Goal: Information Seeking & Learning: Learn about a topic

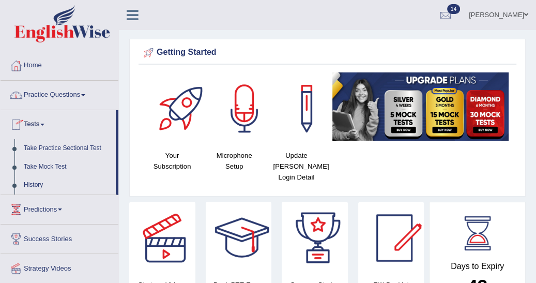
click at [86, 93] on link "Practice Questions" at bounding box center [60, 94] width 118 height 26
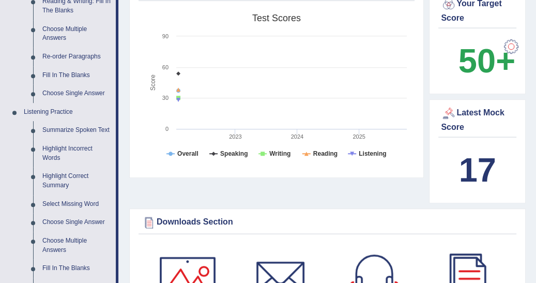
scroll to position [358, 0]
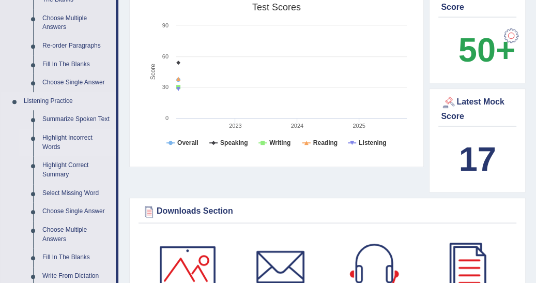
click at [64, 141] on link "Highlight Incorrect Words" at bounding box center [77, 142] width 78 height 27
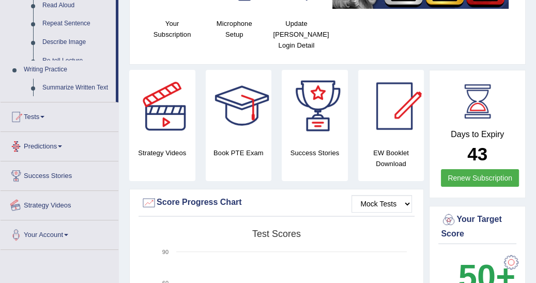
scroll to position [352, 0]
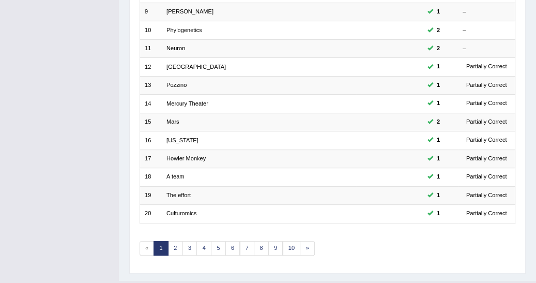
scroll to position [312, 0]
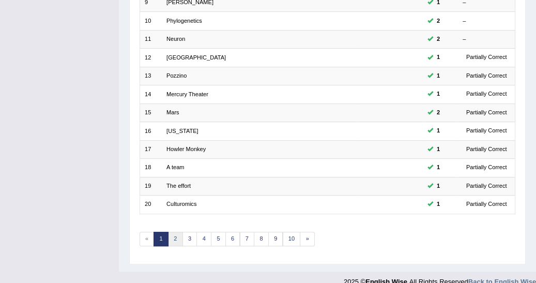
click at [172, 232] on link "2" at bounding box center [175, 239] width 15 height 14
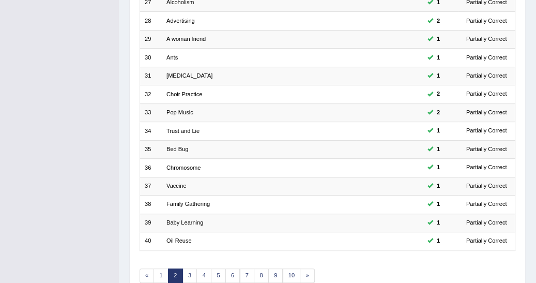
scroll to position [312, 0]
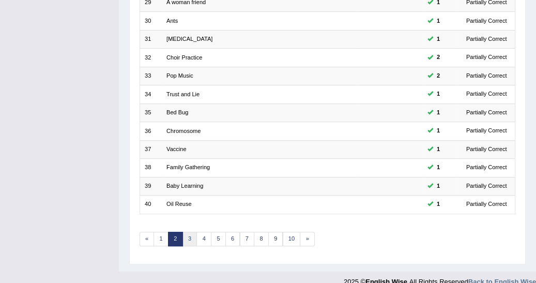
click at [186, 232] on link "3" at bounding box center [190, 239] width 15 height 14
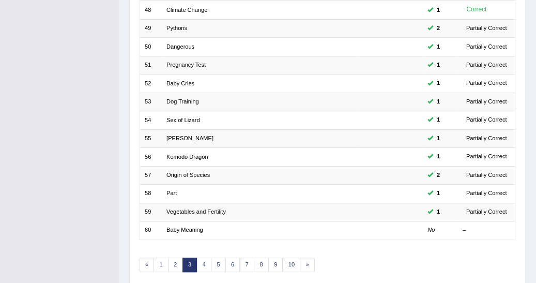
scroll to position [312, 0]
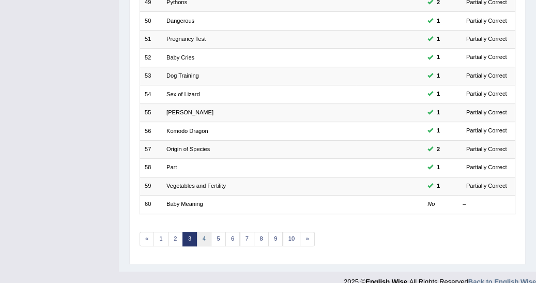
click at [206, 232] on link "4" at bounding box center [204, 239] width 15 height 14
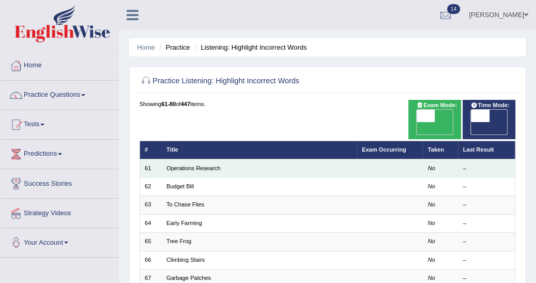
click at [398, 159] on td at bounding box center [390, 168] width 66 height 18
click at [201, 165] on link "Operations Research" at bounding box center [194, 168] width 54 height 6
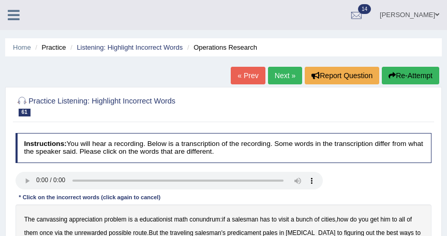
drag, startPoint x: 381, startPoint y: 2, endPoint x: 413, endPoint y: 111, distance: 113.2
click at [413, 111] on div at bounding box center [224, 105] width 416 height 27
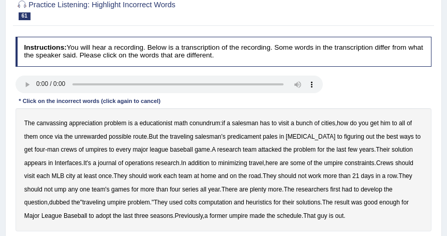
scroll to position [119, 0]
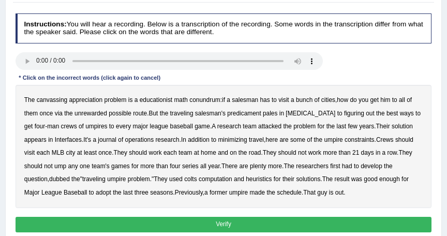
click at [51, 98] on b "canvassing" at bounding box center [52, 99] width 31 height 7
click at [305, 115] on b "[MEDICAL_DATA]" at bounding box center [310, 113] width 50 height 7
click at [49, 181] on b "dubbed" at bounding box center [59, 178] width 21 height 7
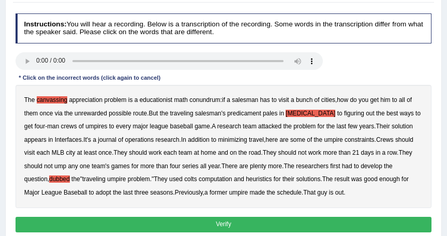
click at [88, 98] on b "appreciation" at bounding box center [86, 99] width 34 height 7
click at [149, 126] on b "league" at bounding box center [158, 126] width 19 height 7
click at [258, 167] on b "plenty" at bounding box center [258, 165] width 17 height 7
click at [49, 179] on b "dubbed" at bounding box center [59, 178] width 21 height 7
click at [203, 221] on button "Verify" at bounding box center [224, 224] width 416 height 15
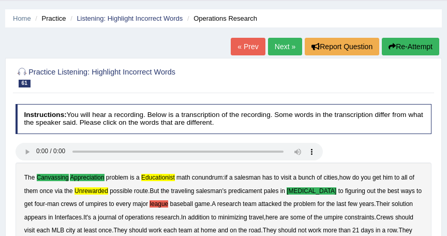
scroll to position [23, 0]
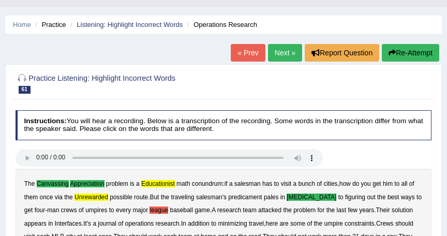
click at [393, 53] on icon "button" at bounding box center [391, 52] width 7 height 7
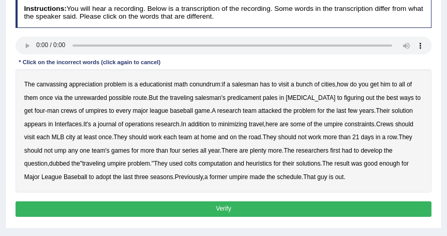
scroll to position [175, 0]
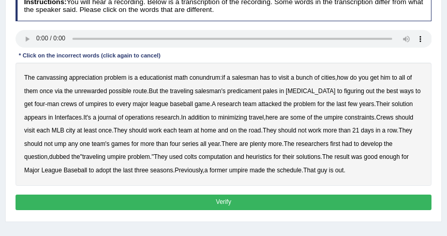
click at [49, 77] on b "canvassing" at bounding box center [52, 77] width 31 height 7
click at [83, 74] on b "appreciation" at bounding box center [86, 77] width 34 height 7
click at [237, 90] on b "predicament" at bounding box center [244, 90] width 34 height 7
click at [199, 156] on b "computation" at bounding box center [216, 156] width 34 height 7
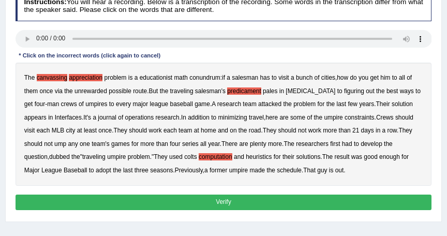
click at [231, 200] on button "Verify" at bounding box center [224, 201] width 416 height 15
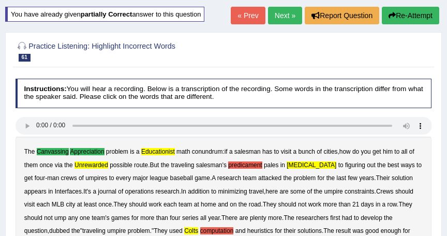
scroll to position [55, 0]
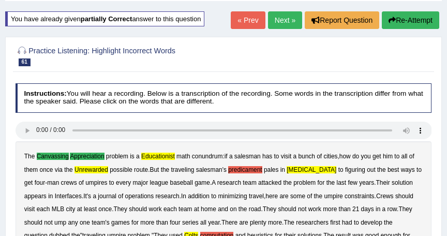
click at [404, 13] on button "Re-Attempt" at bounding box center [410, 20] width 57 height 18
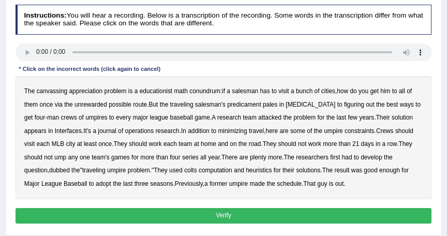
scroll to position [165, 0]
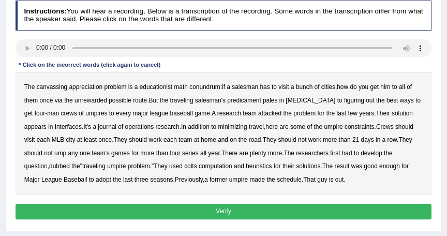
click at [73, 85] on b "appreciation" at bounding box center [86, 86] width 34 height 7
click at [53, 85] on b "canvassing" at bounding box center [52, 86] width 31 height 7
click at [150, 83] on b "educationist" at bounding box center [156, 86] width 33 height 7
click at [296, 97] on b "nitroglycerine" at bounding box center [310, 100] width 50 height 7
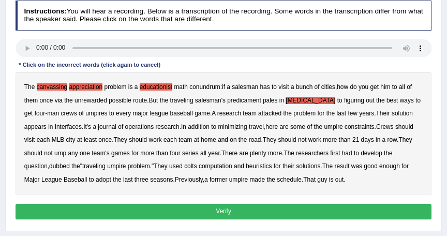
click at [199, 165] on b "computation" at bounding box center [216, 165] width 34 height 7
click at [203, 166] on b "computation" at bounding box center [216, 165] width 34 height 7
click at [202, 208] on button "Verify" at bounding box center [224, 211] width 416 height 15
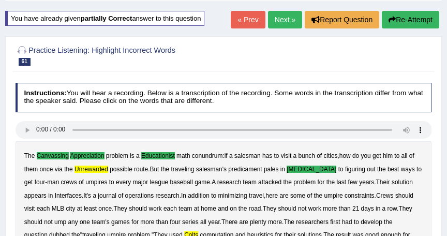
scroll to position [0, 0]
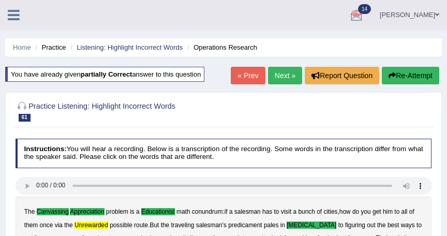
click at [284, 73] on link "Next »" at bounding box center [285, 76] width 34 height 18
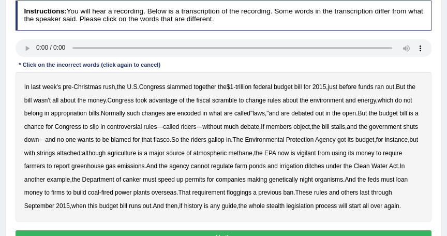
scroll to position [138, 0]
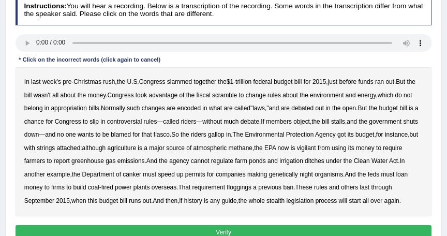
click at [266, 81] on b "federal" at bounding box center [262, 81] width 19 height 7
click at [26, 118] on b "chance" at bounding box center [34, 121] width 20 height 7
click at [316, 147] on b "vigilant" at bounding box center [306, 147] width 19 height 7
click at [135, 173] on b "canker" at bounding box center [132, 174] width 19 height 7
click at [235, 184] on b "floggings" at bounding box center [239, 187] width 25 height 7
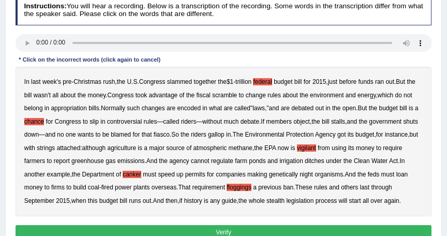
click at [224, 225] on button "Verify" at bounding box center [224, 232] width 416 height 15
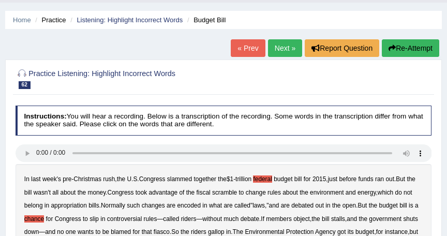
scroll to position [0, 0]
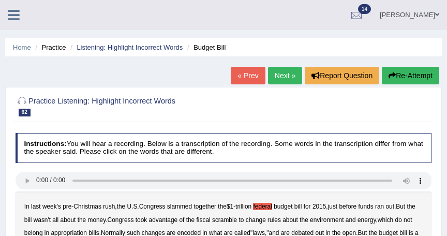
click at [286, 72] on link "Next »" at bounding box center [285, 76] width 34 height 18
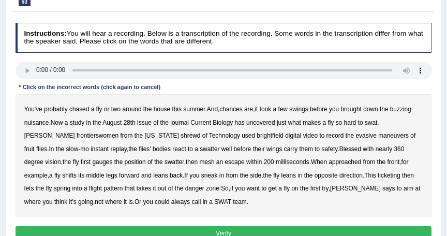
scroll to position [124, 0]
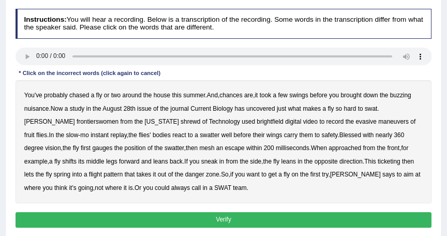
click at [275, 109] on b "uncovered" at bounding box center [260, 108] width 29 height 7
click at [180, 119] on b "shrewd" at bounding box center [190, 121] width 20 height 7
click at [199, 145] on b "mesh" at bounding box center [206, 147] width 15 height 7
click at [213, 214] on button "Verify" at bounding box center [224, 219] width 416 height 15
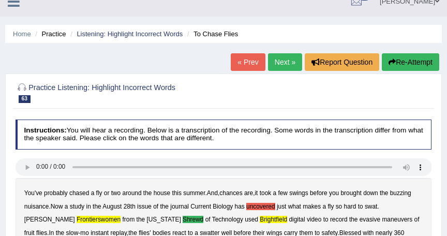
scroll to position [0, 0]
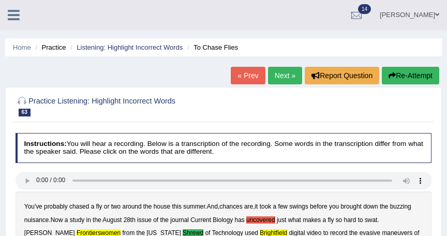
click at [419, 72] on button "Re-Attempt" at bounding box center [410, 76] width 57 height 18
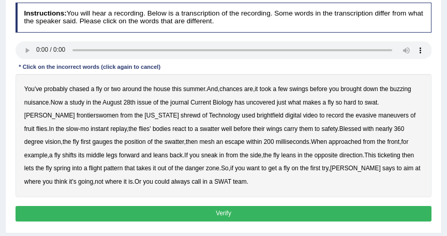
scroll to position [170, 0]
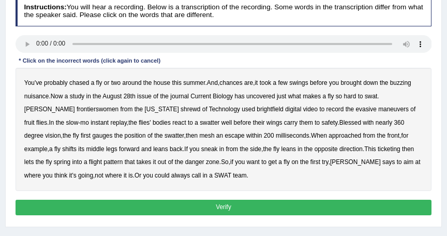
click at [199, 134] on b "mesh" at bounding box center [206, 135] width 15 height 7
click at [378, 146] on b "ticketing" at bounding box center [389, 148] width 23 height 7
click at [259, 206] on button "Verify" at bounding box center [224, 207] width 416 height 15
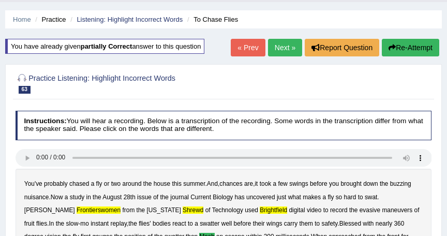
scroll to position [0, 0]
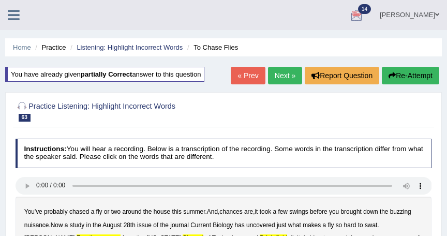
click at [292, 77] on link "Next »" at bounding box center [285, 76] width 34 height 18
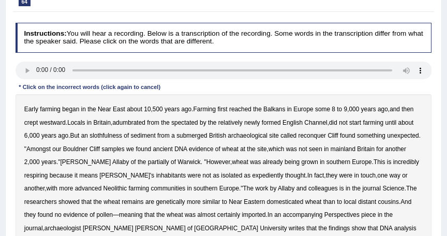
scroll to position [147, 0]
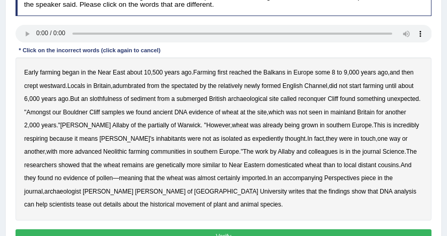
click at [137, 85] on b "adumbrated" at bounding box center [128, 85] width 33 height 7
click at [226, 232] on button "Verify" at bounding box center [224, 236] width 416 height 15
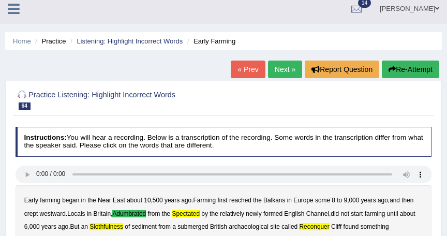
scroll to position [0, 0]
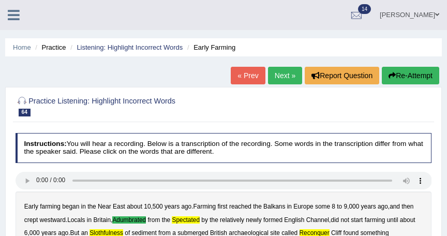
click at [411, 76] on button "Re-Attempt" at bounding box center [410, 76] width 57 height 18
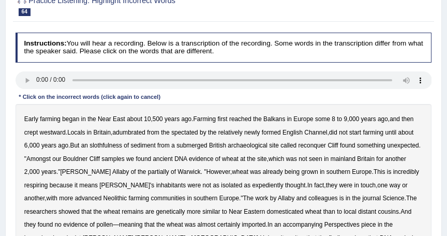
scroll to position [147, 0]
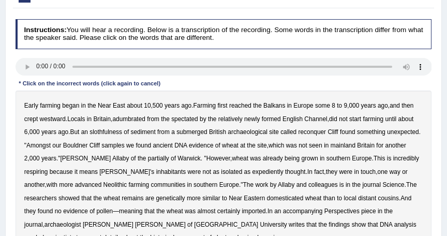
click at [142, 119] on b "adumbrated" at bounding box center [128, 118] width 33 height 7
click at [150, 158] on b "partially" at bounding box center [158, 158] width 21 height 7
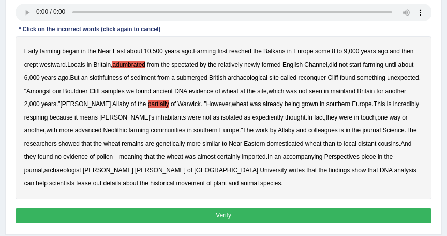
scroll to position [202, 0]
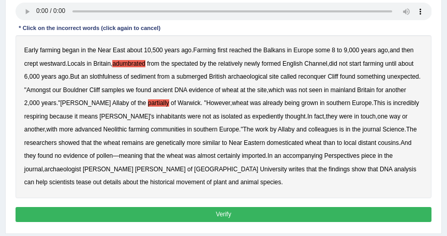
click at [278, 209] on button "Verify" at bounding box center [224, 214] width 416 height 15
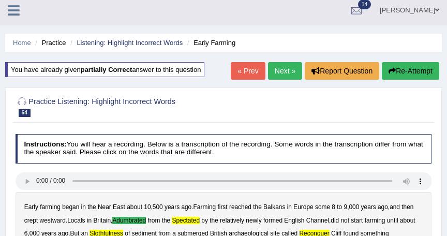
scroll to position [0, 0]
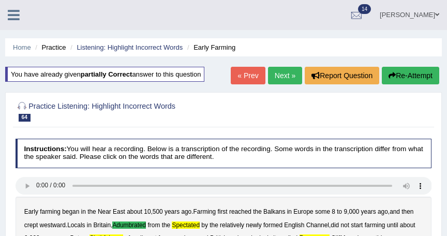
click at [412, 73] on button "Re-Attempt" at bounding box center [410, 76] width 57 height 18
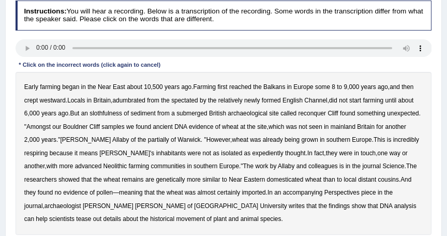
scroll to position [179, 0]
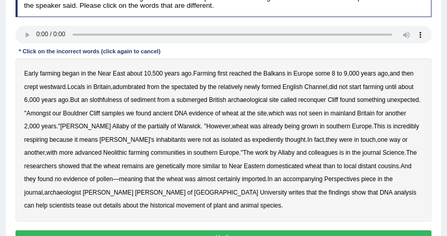
click at [131, 87] on b "adumbrated" at bounding box center [128, 86] width 33 height 7
click at [308, 99] on b "reconquer" at bounding box center [312, 99] width 28 height 7
click at [355, 112] on b "mainland" at bounding box center [342, 113] width 25 height 7
click at [149, 123] on b "partially" at bounding box center [158, 126] width 21 height 7
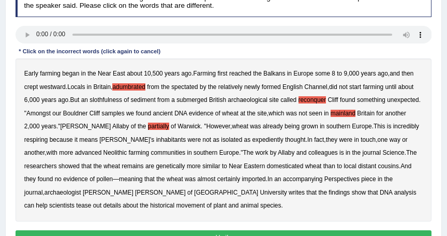
click at [42, 136] on b "respiring" at bounding box center [36, 139] width 24 height 7
click at [394, 189] on b "analysis" at bounding box center [405, 192] width 22 height 7
click at [355, 112] on b "mainland" at bounding box center [342, 113] width 25 height 7
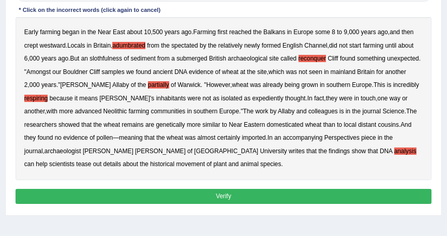
scroll to position [239, 0]
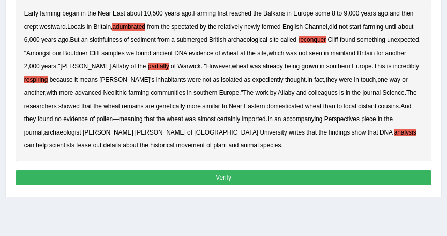
click at [334, 176] on button "Verify" at bounding box center [224, 177] width 416 height 15
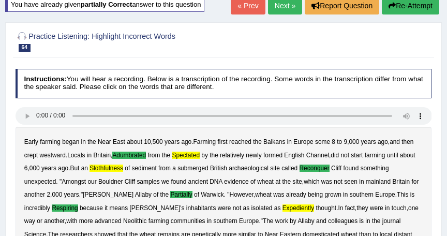
scroll to position [52, 0]
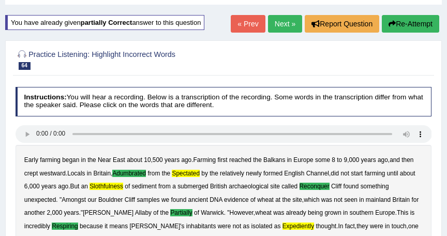
click at [288, 25] on link "Next »" at bounding box center [285, 24] width 34 height 18
